Goal: Contribute content

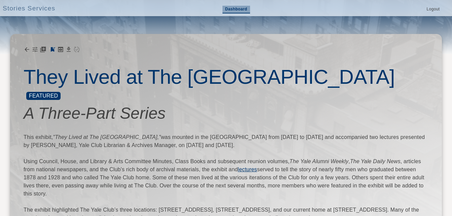
click at [236, 10] on link "Dashboard" at bounding box center [237, 10] width 28 height 8
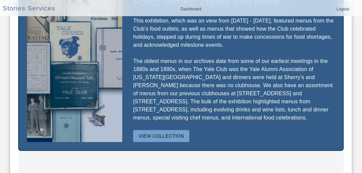
scroll to position [536, 0]
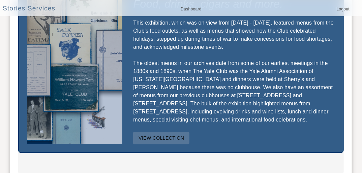
click at [166, 132] on button "View Collection" at bounding box center [161, 138] width 56 height 12
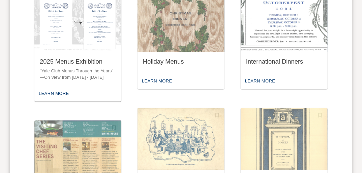
scroll to position [352, 0]
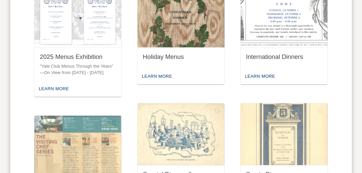
click at [167, 55] on div "Holiday Menus" at bounding box center [181, 57] width 76 height 8
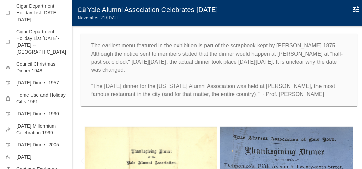
scroll to position [240, 0]
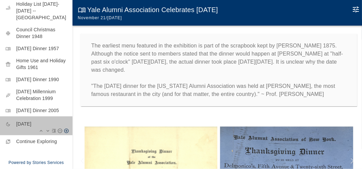
click at [42, 127] on p "[DATE]" at bounding box center [41, 124] width 51 height 7
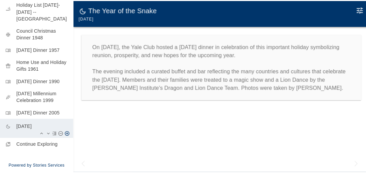
scroll to position [237, 0]
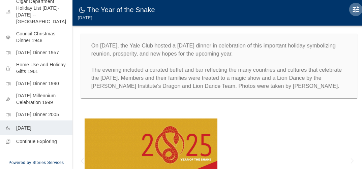
click at [356, 7] on icon "Edit Moment" at bounding box center [355, 9] width 8 height 8
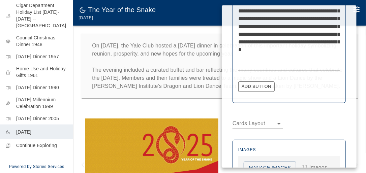
scroll to position [387, 0]
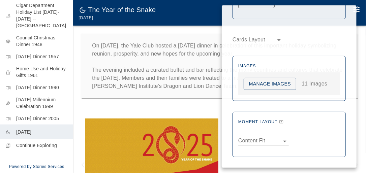
click at [270, 85] on button "Manage Images" at bounding box center [269, 84] width 53 height 12
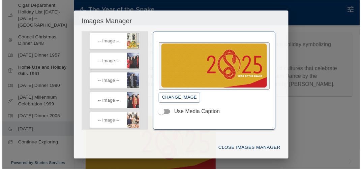
scroll to position [100, 0]
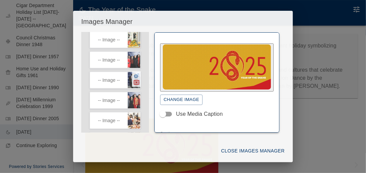
click at [133, 86] on icon "button" at bounding box center [136, 82] width 6 height 6
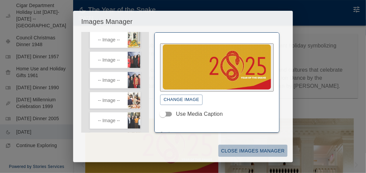
click at [245, 151] on button "Close Images Manager" at bounding box center [252, 151] width 69 height 12
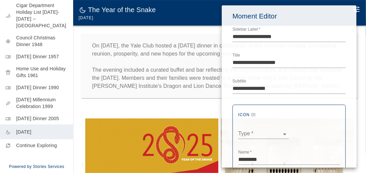
click at [209, 118] on div at bounding box center [183, 86] width 366 height 173
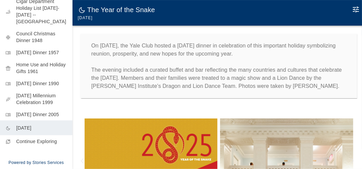
scroll to position [0, 0]
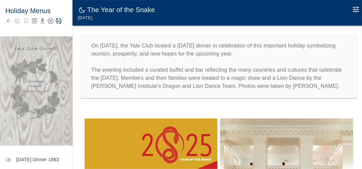
click at [59, 20] on icon "Save Story" at bounding box center [58, 21] width 7 height 7
